Goal: Information Seeking & Learning: Learn about a topic

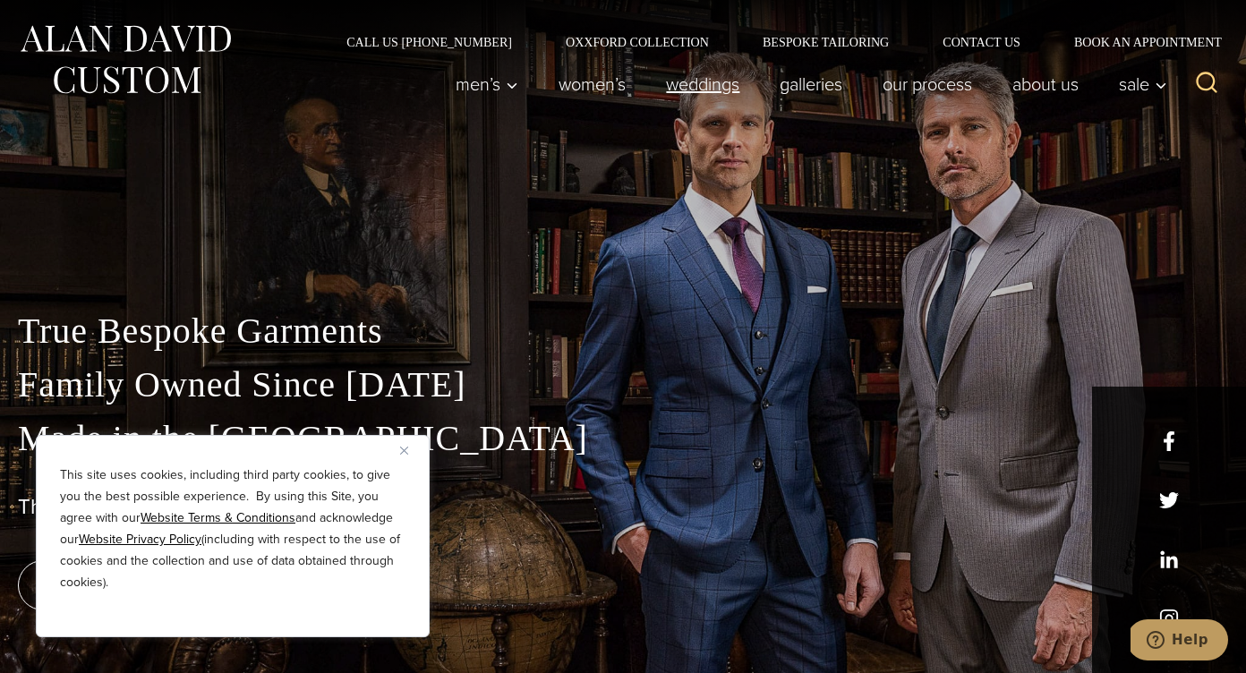
click at [711, 93] on link "weddings" at bounding box center [703, 84] width 114 height 36
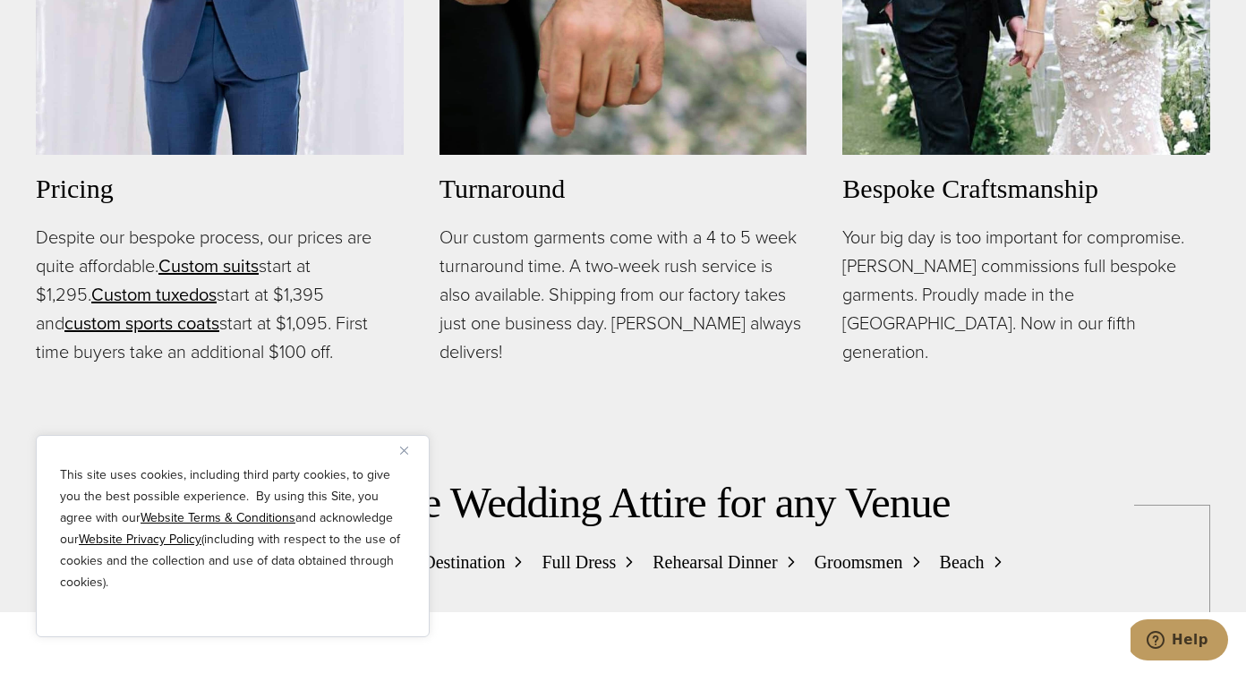
scroll to position [1417, 0]
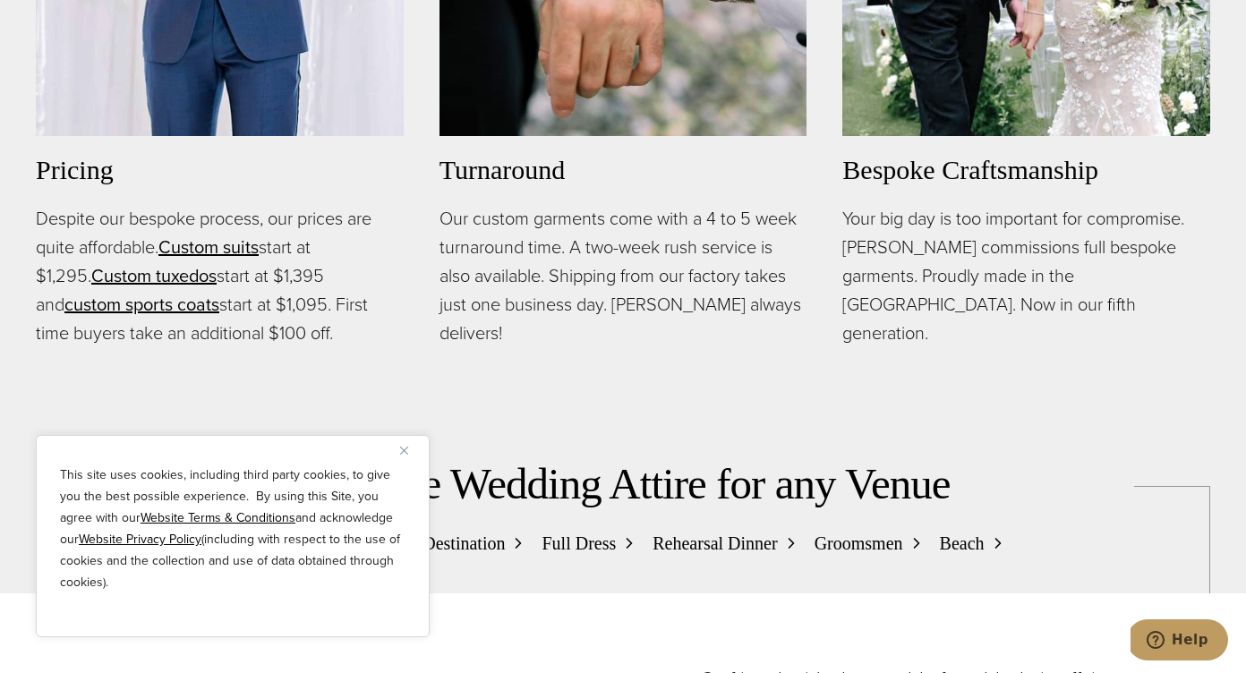
click at [409, 455] on button "Close" at bounding box center [410, 450] width 21 height 21
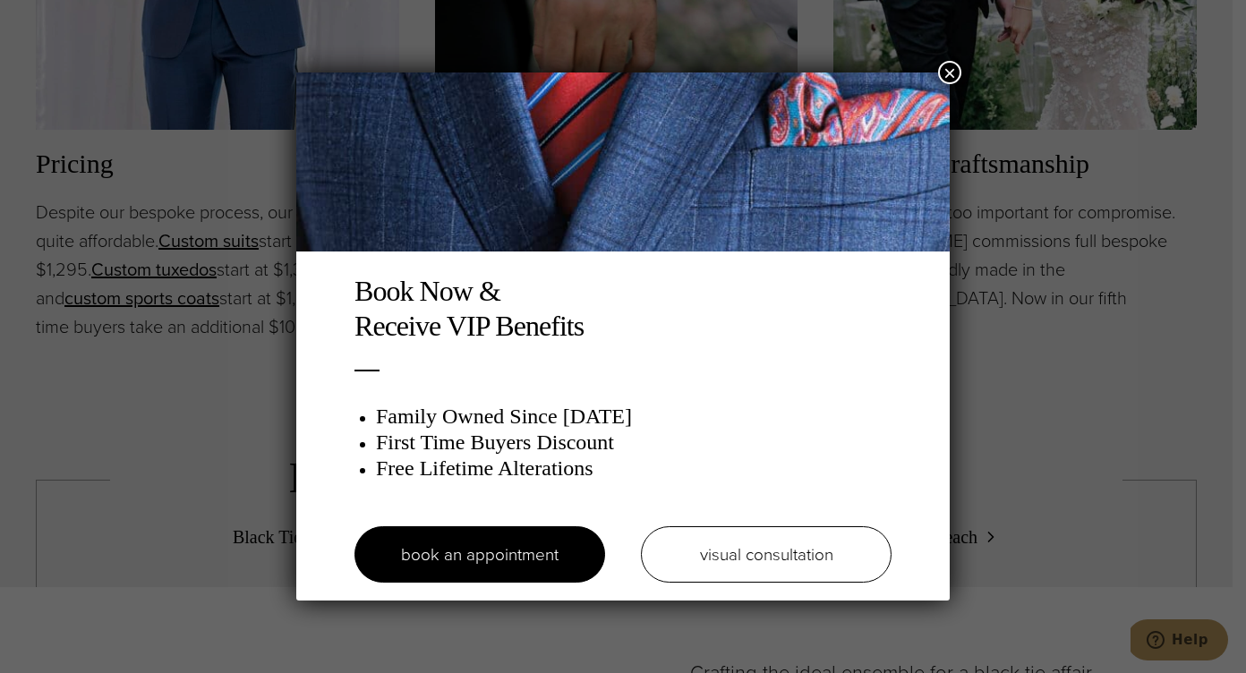
click at [949, 76] on button "×" at bounding box center [949, 72] width 23 height 23
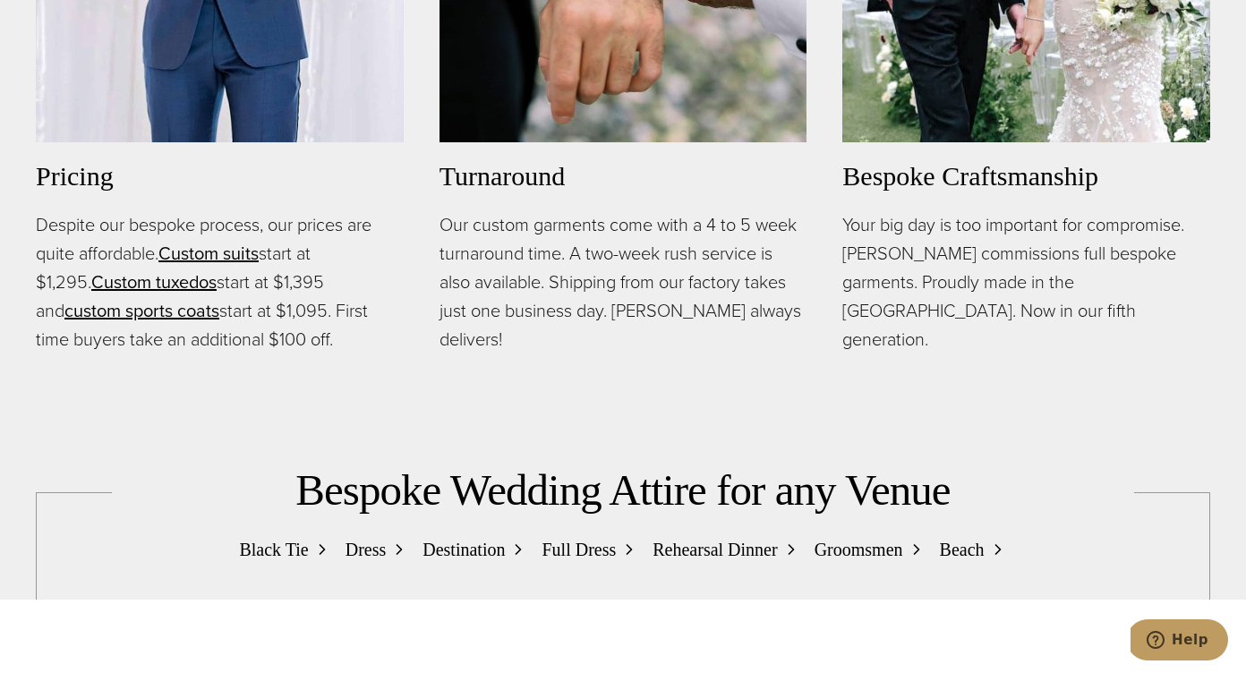
scroll to position [1408, 0]
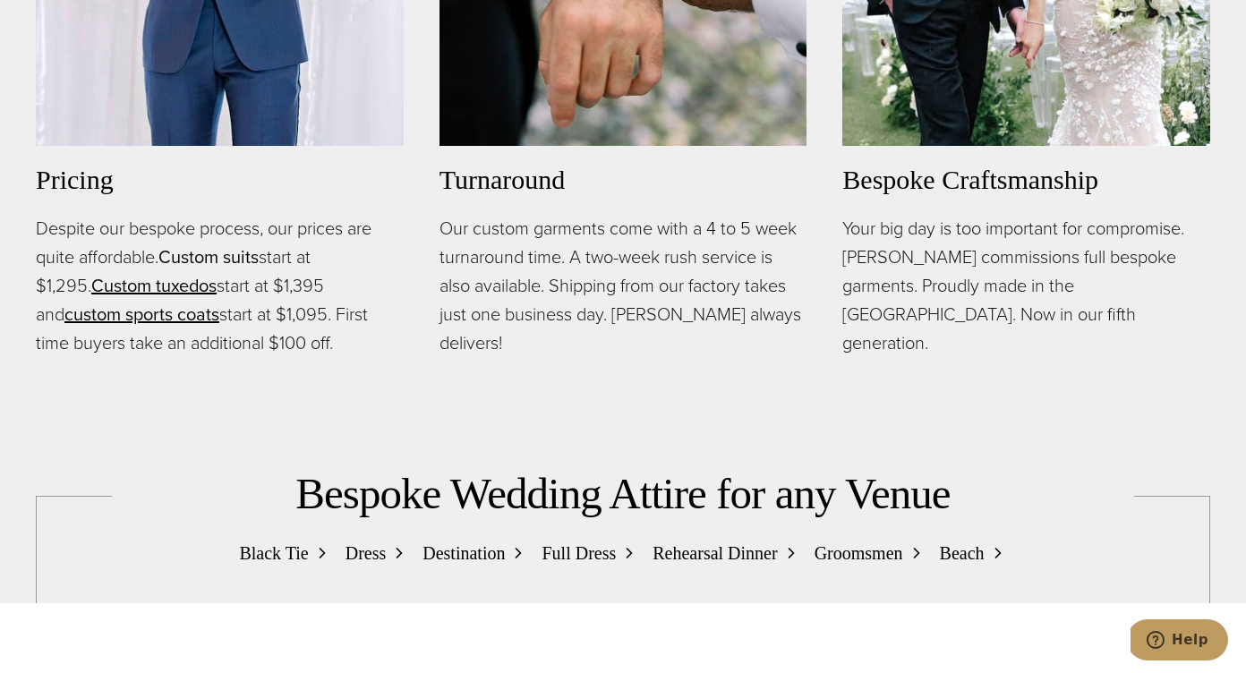
click at [211, 253] on link "Custom suits" at bounding box center [208, 257] width 100 height 27
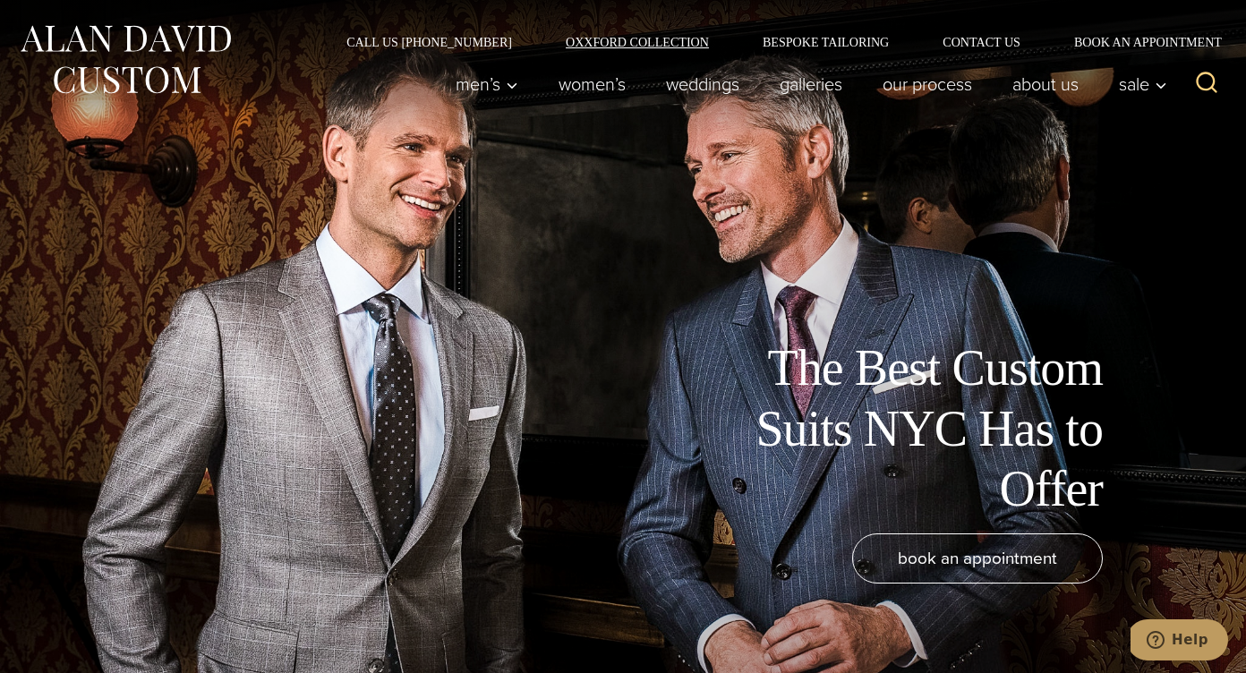
click at [627, 42] on link "Oxxford Collection" at bounding box center [637, 42] width 197 height 13
click at [852, 39] on link "Bespoke Tailoring" at bounding box center [826, 42] width 180 height 13
